Goal: Navigation & Orientation: Find specific page/section

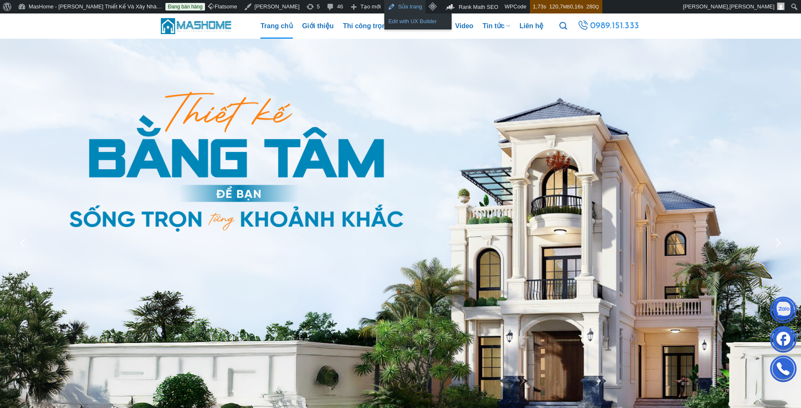
click at [384, 23] on link "Edit with UX Builder" at bounding box center [417, 21] width 67 height 11
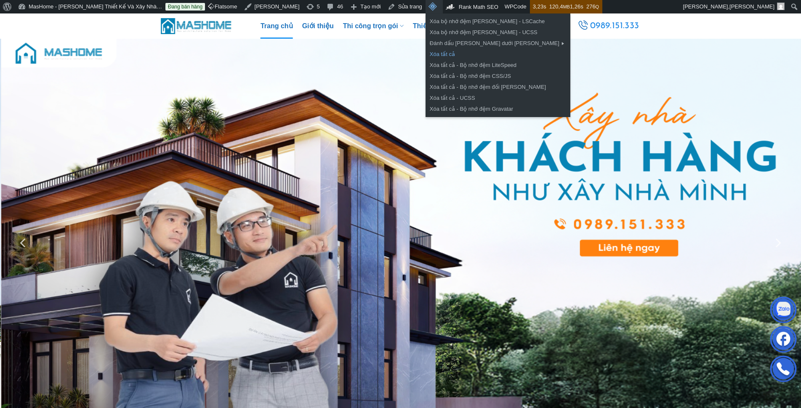
click at [426, 54] on link "Xóa tất cả" at bounding box center [498, 54] width 145 height 11
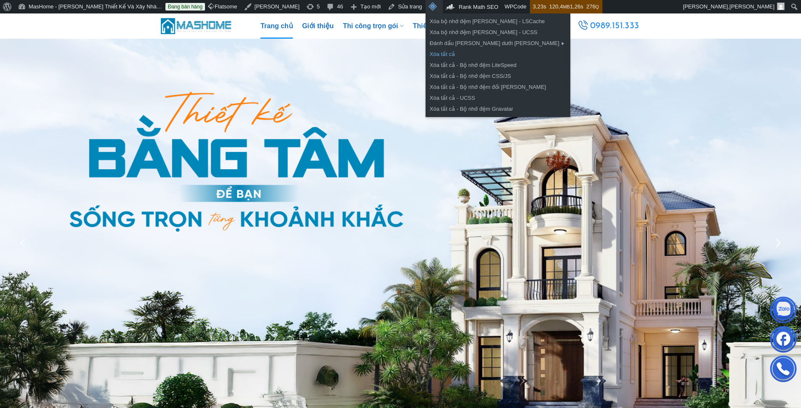
click at [426, 51] on link "Xóa tất cả" at bounding box center [498, 54] width 145 height 11
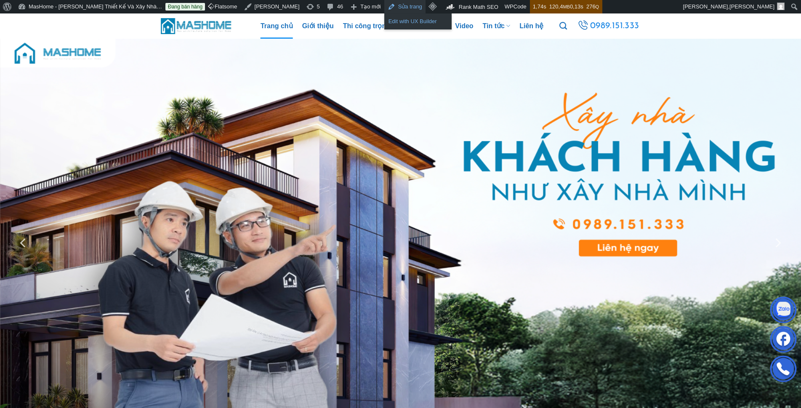
click at [384, 17] on link "Edit with UX Builder" at bounding box center [417, 21] width 67 height 11
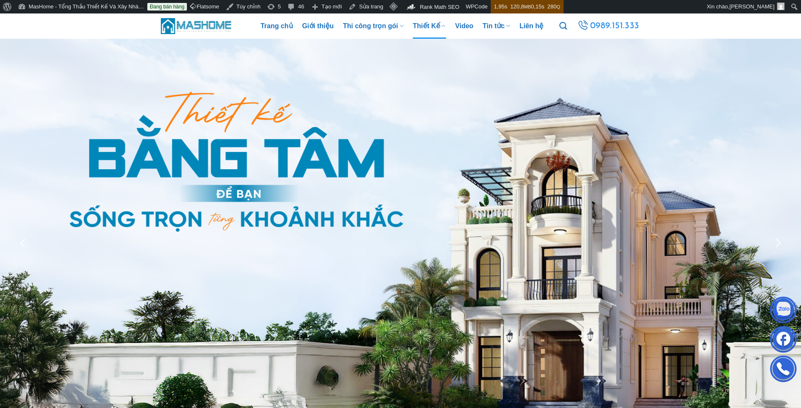
click at [427, 24] on link "Thiết Kế" at bounding box center [429, 25] width 33 height 25
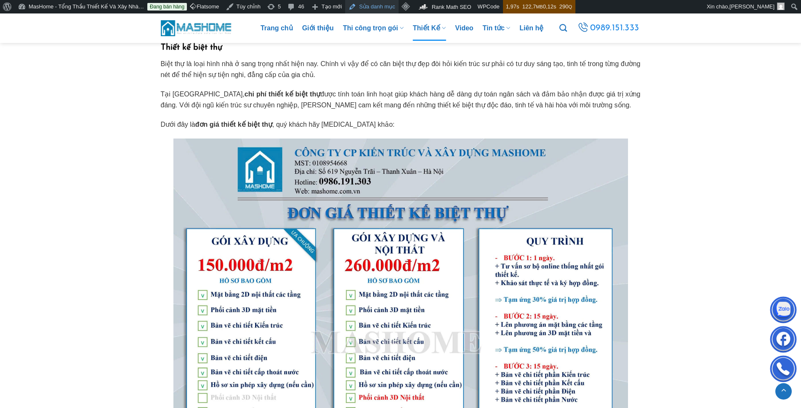
scroll to position [7069, 0]
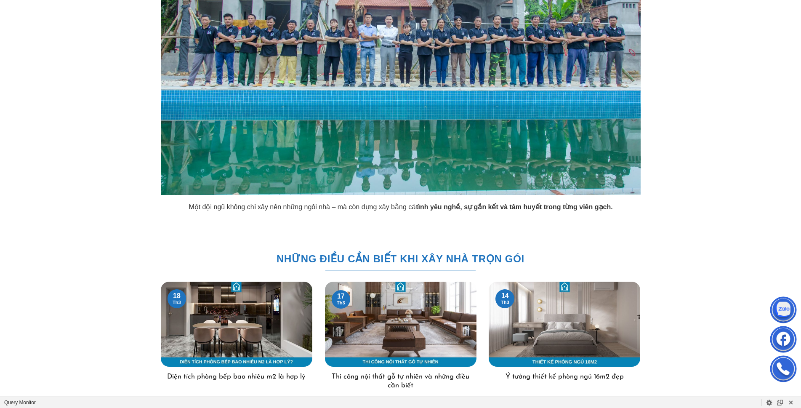
scroll to position [211, 0]
